Goal: Task Accomplishment & Management: Use online tool/utility

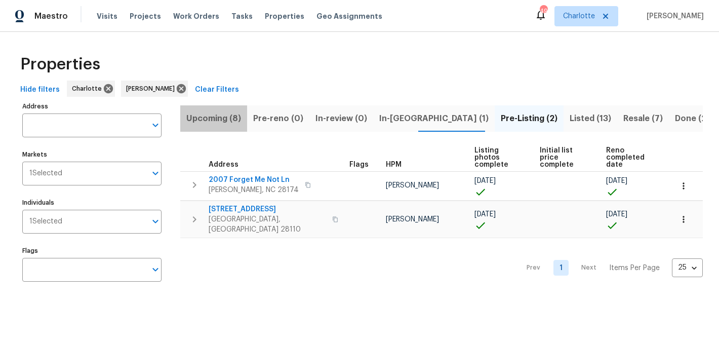
click at [225, 117] on span "Upcoming (8)" at bounding box center [213, 118] width 55 height 14
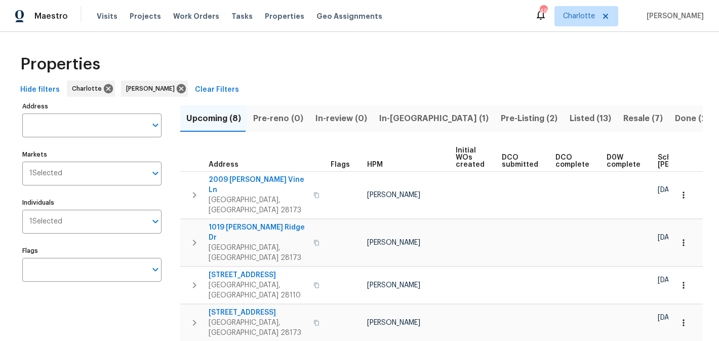
click at [398, 116] on span "In-[GEOGRAPHIC_DATA] (1)" at bounding box center [433, 118] width 109 height 14
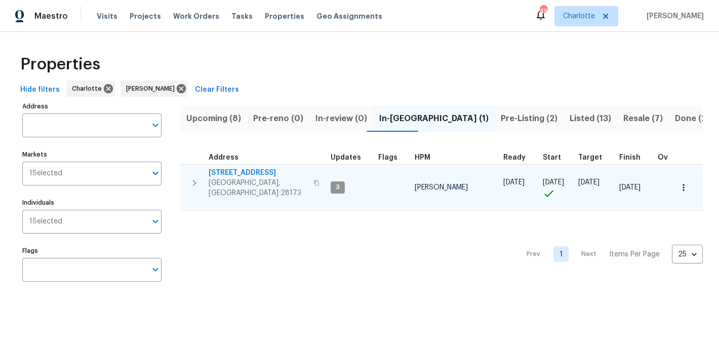
click at [235, 171] on span "[STREET_ADDRESS]" at bounding box center [258, 173] width 99 height 10
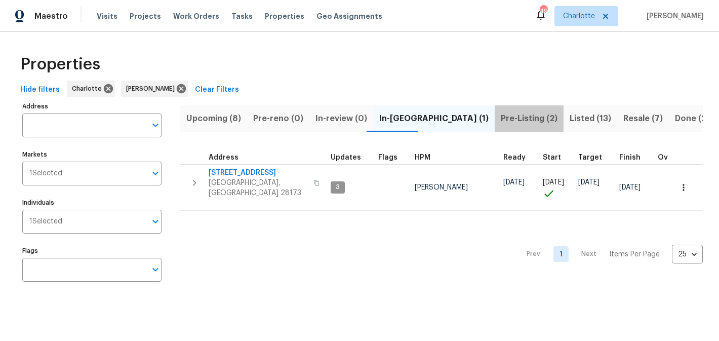
click at [501, 112] on span "Pre-Listing (2)" at bounding box center [529, 118] width 57 height 14
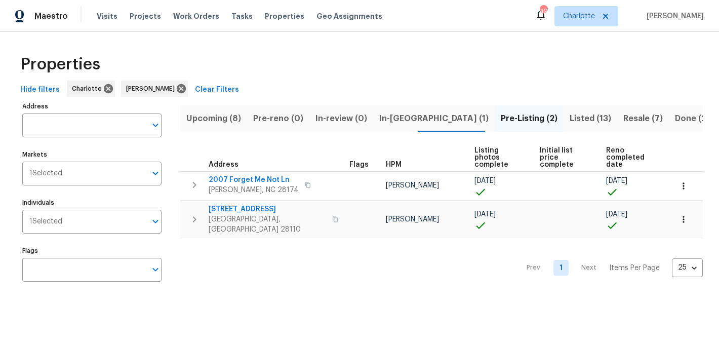
click at [563, 110] on button "Listed (13)" at bounding box center [590, 118] width 54 height 26
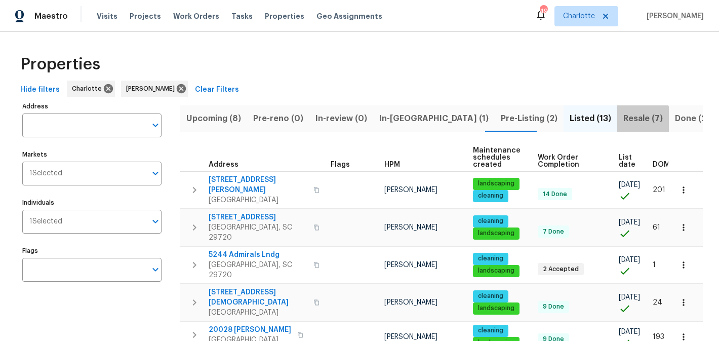
click at [623, 120] on span "Resale (7)" at bounding box center [642, 118] width 39 height 14
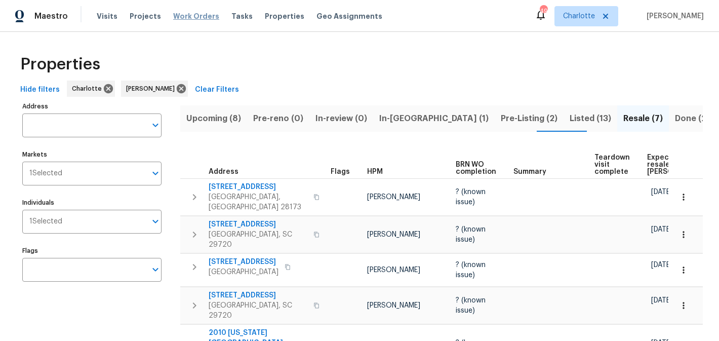
click at [174, 13] on span "Work Orders" at bounding box center [196, 16] width 46 height 10
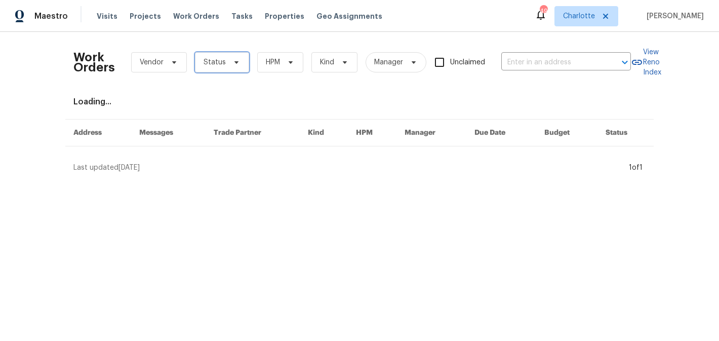
click at [232, 62] on icon at bounding box center [236, 62] width 8 height 8
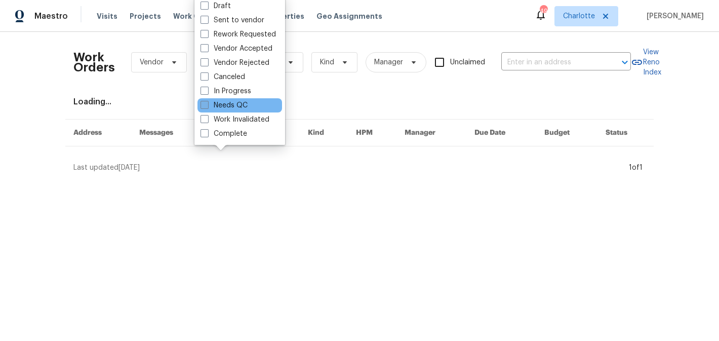
click at [238, 101] on label "Needs QC" at bounding box center [223, 105] width 47 height 10
click at [207, 101] on input "Needs QC" at bounding box center [203, 103] width 7 height 7
checkbox input "true"
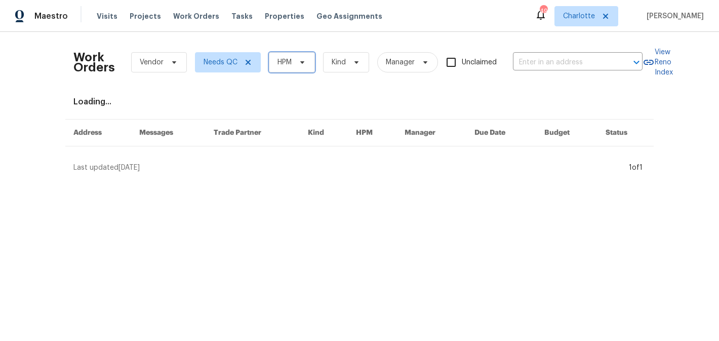
click at [296, 63] on span at bounding box center [300, 62] width 11 height 8
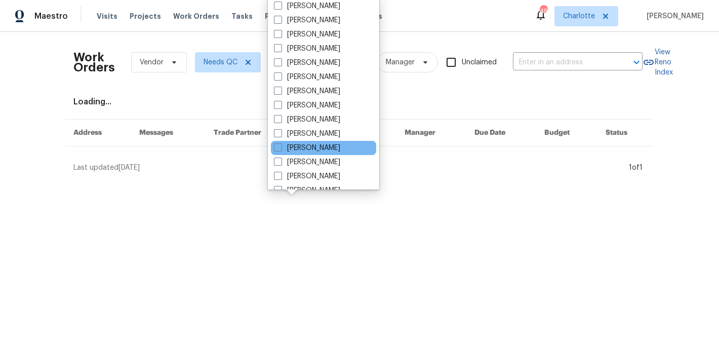
scroll to position [126, 0]
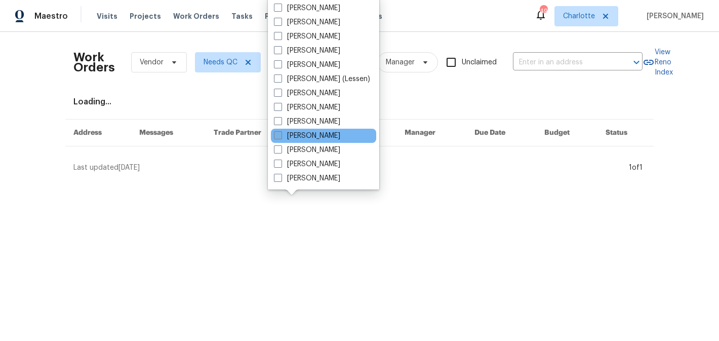
click at [307, 137] on label "[PERSON_NAME]" at bounding box center [307, 136] width 66 height 10
click at [280, 137] on input "[PERSON_NAME]" at bounding box center [277, 134] width 7 height 7
checkbox input "true"
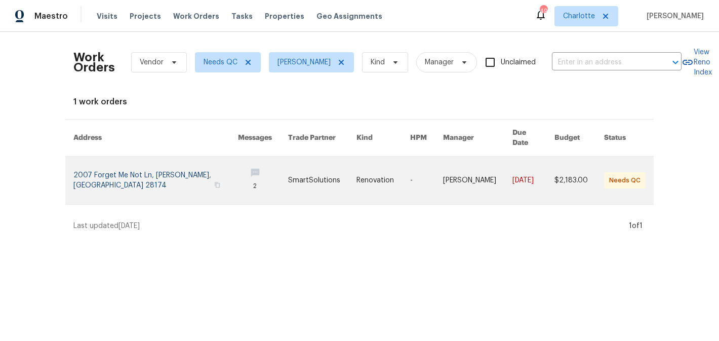
click at [317, 156] on link at bounding box center [322, 180] width 68 height 48
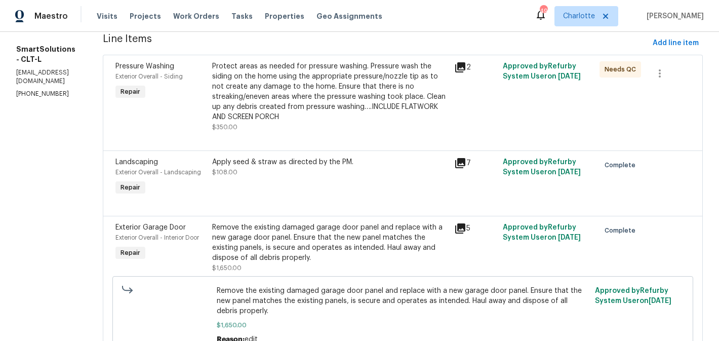
scroll to position [153, 0]
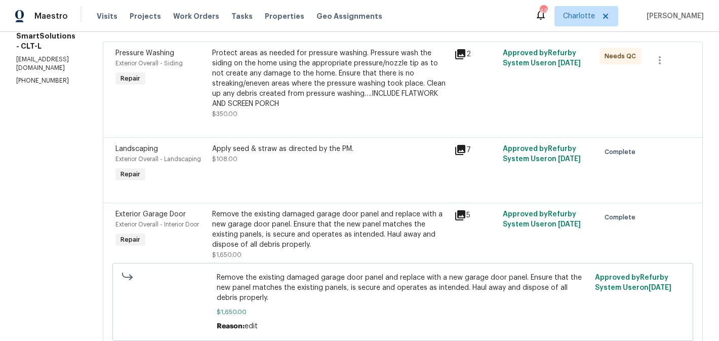
click at [336, 106] on div "Protect areas as needed for pressure washing. Pressure wash the siding on the h…" at bounding box center [330, 78] width 236 height 61
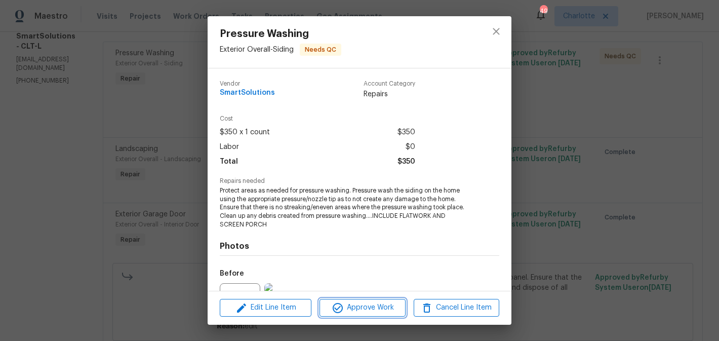
click at [383, 309] on span "Approve Work" at bounding box center [361, 307] width 79 height 13
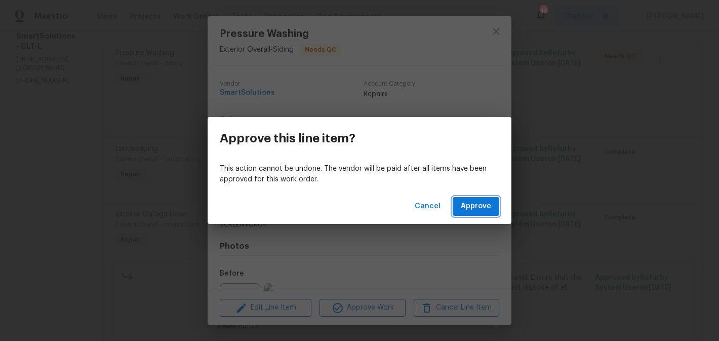
click at [482, 205] on span "Approve" at bounding box center [476, 206] width 30 height 13
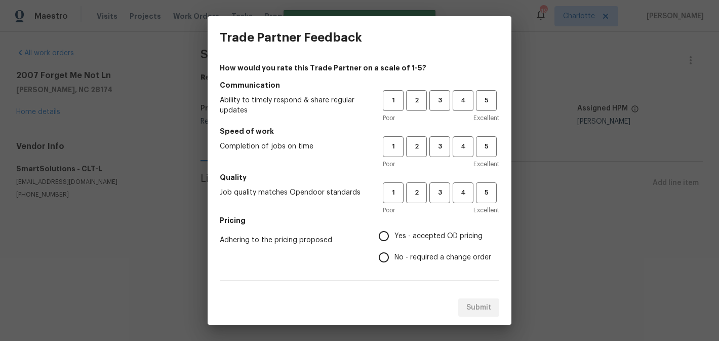
scroll to position [0, 0]
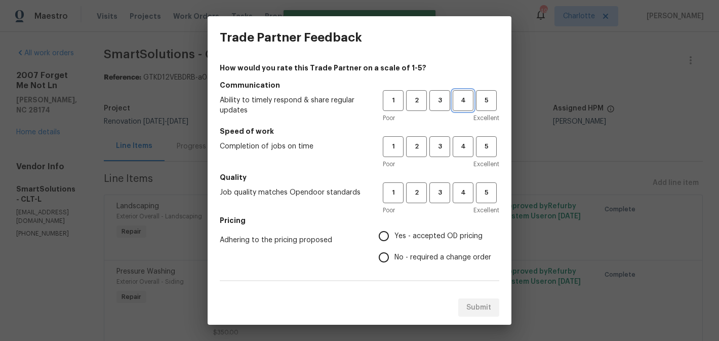
click at [462, 94] on button "4" at bounding box center [462, 100] width 21 height 21
click at [457, 133] on h5 "Speed of work" at bounding box center [359, 131] width 279 height 10
click at [457, 139] on button "4" at bounding box center [462, 146] width 21 height 21
click at [457, 176] on h5 "Quality" at bounding box center [359, 177] width 279 height 10
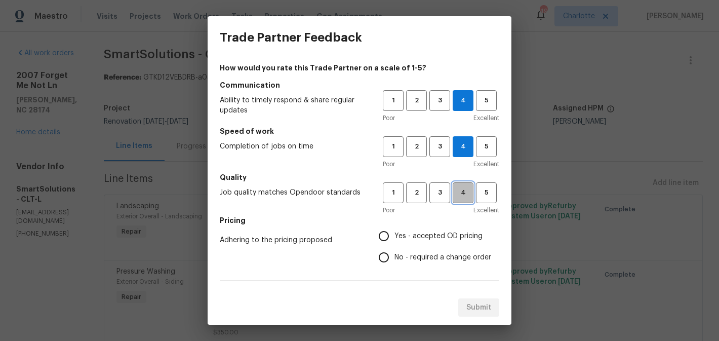
click at [458, 187] on span "4" at bounding box center [463, 193] width 19 height 12
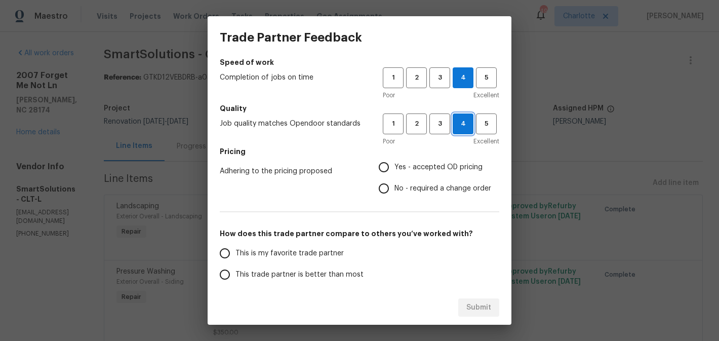
scroll to position [99, 0]
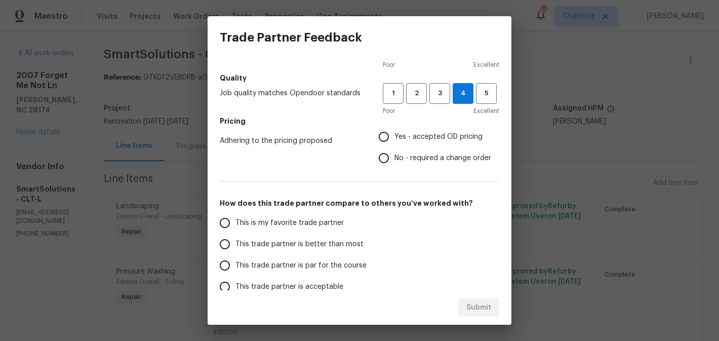
click at [407, 136] on span "Yes - accepted OD pricing" at bounding box center [438, 137] width 88 height 11
click at [394, 136] on input "Yes - accepted OD pricing" at bounding box center [383, 136] width 21 height 21
radio input "true"
click at [396, 157] on span "No - required a change order" at bounding box center [442, 158] width 97 height 11
click at [394, 157] on input "No - required a change order" at bounding box center [383, 157] width 21 height 21
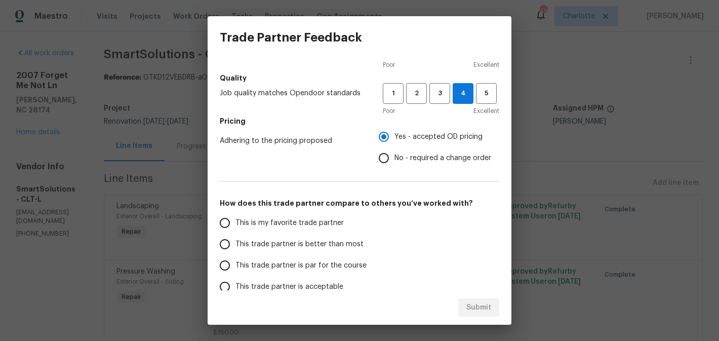
radio input "true"
click at [270, 244] on span "This trade partner is better than most" at bounding box center [299, 244] width 128 height 11
click at [235, 244] on input "This trade partner is better than most" at bounding box center [224, 243] width 21 height 21
click at [480, 312] on span "Submit" at bounding box center [478, 307] width 25 height 13
radio input "true"
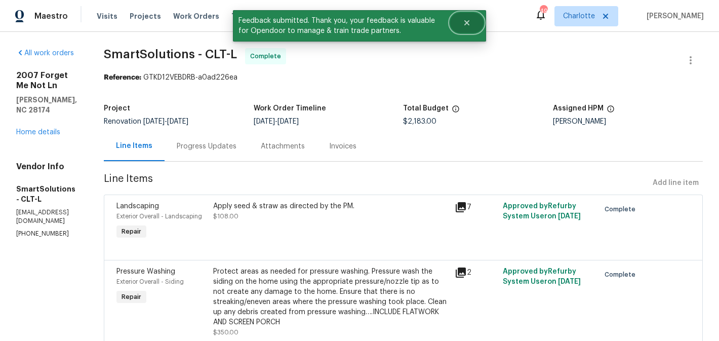
click at [470, 24] on icon "Close" at bounding box center [467, 23] width 8 height 8
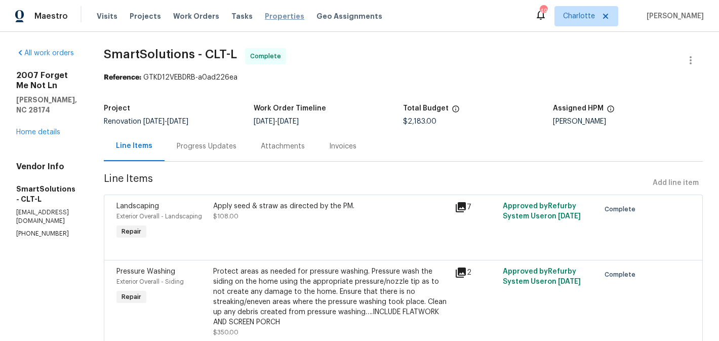
click at [274, 14] on span "Properties" at bounding box center [284, 16] width 39 height 10
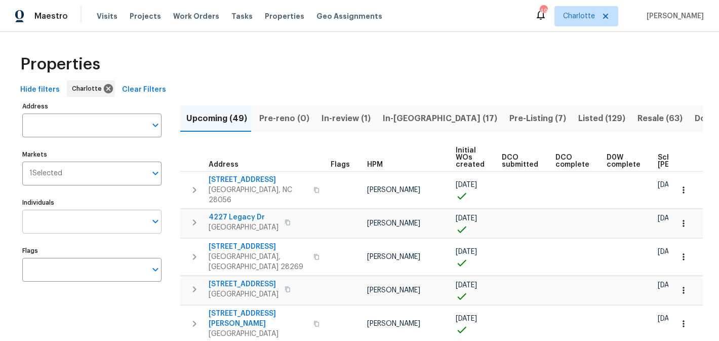
click at [80, 224] on input "Individuals" at bounding box center [84, 222] width 124 height 24
type input "[PERSON_NAME]"
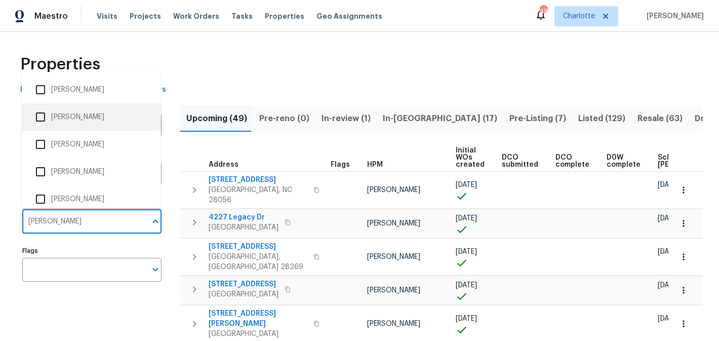
click at [85, 115] on li "[PERSON_NAME]" at bounding box center [91, 116] width 123 height 21
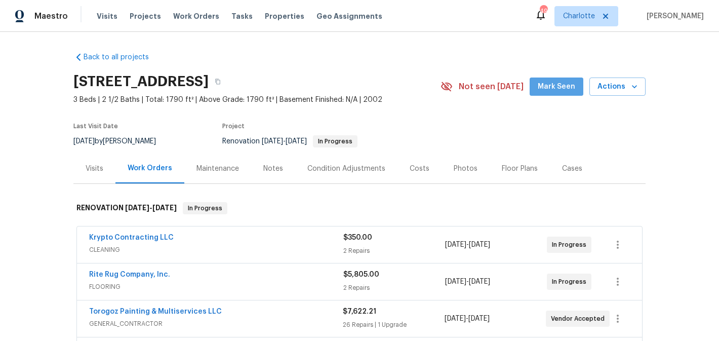
click at [562, 82] on span "Mark Seen" at bounding box center [556, 86] width 37 height 13
